Goal: Transaction & Acquisition: Purchase product/service

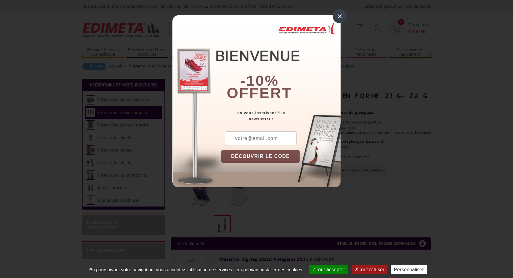
click at [341, 16] on div "×" at bounding box center [340, 16] width 14 height 14
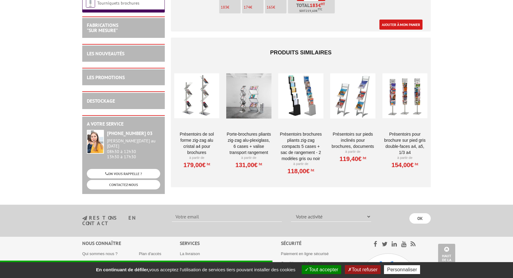
scroll to position [360, 0]
click at [313, 99] on div at bounding box center [300, 95] width 45 height 61
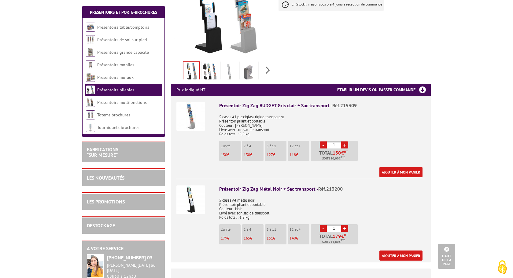
scroll to position [167, 0]
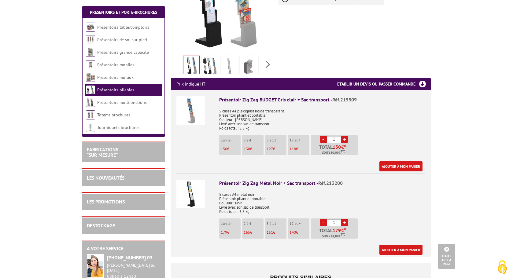
click at [249, 58] on img at bounding box center [248, 66] width 15 height 19
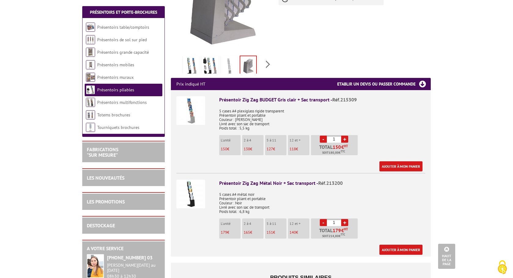
click at [233, 59] on img at bounding box center [229, 66] width 15 height 19
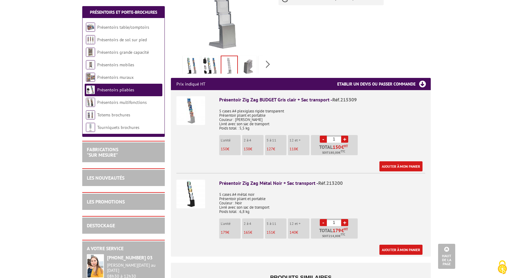
drag, startPoint x: 217, startPoint y: 59, endPoint x: 211, endPoint y: 59, distance: 5.2
click at [216, 59] on img at bounding box center [210, 66] width 15 height 19
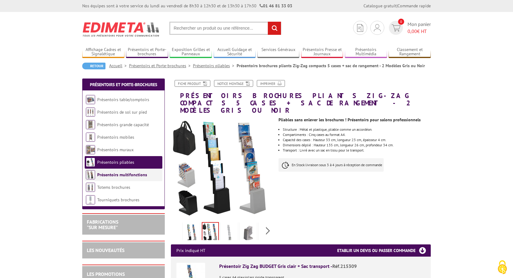
scroll to position [0, 0]
click at [122, 84] on link "Présentoirs et Porte-brochures" at bounding box center [123, 85] width 67 height 6
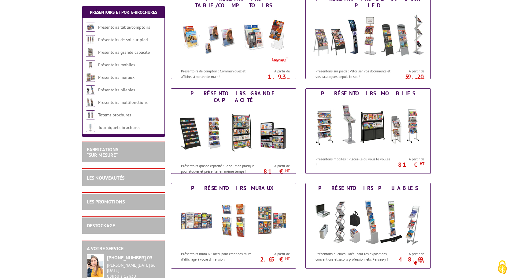
scroll to position [104, 0]
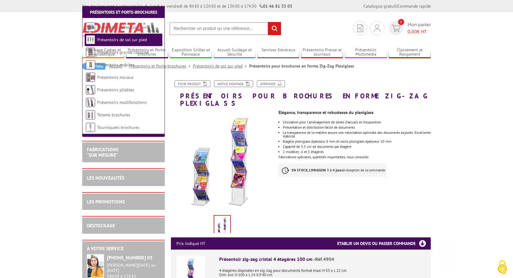
scroll to position [360, 0]
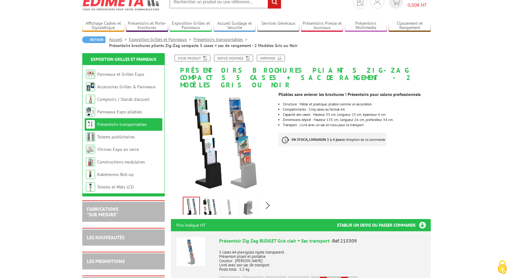
scroll to position [28, 0]
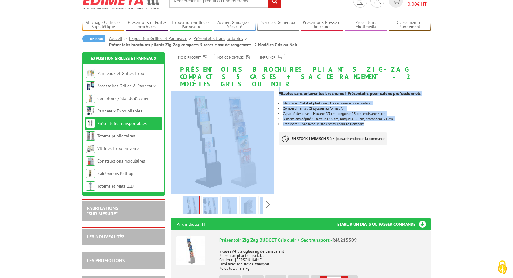
drag, startPoint x: 376, startPoint y: 114, endPoint x: 277, endPoint y: 84, distance: 103.7
copy div "Previous Next Pliables sans enlever les brochures ! Présentoirs pour salons pro…"
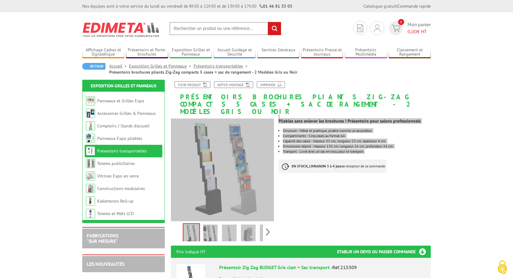
scroll to position [0, 0]
